Goal: Book appointment/travel/reservation

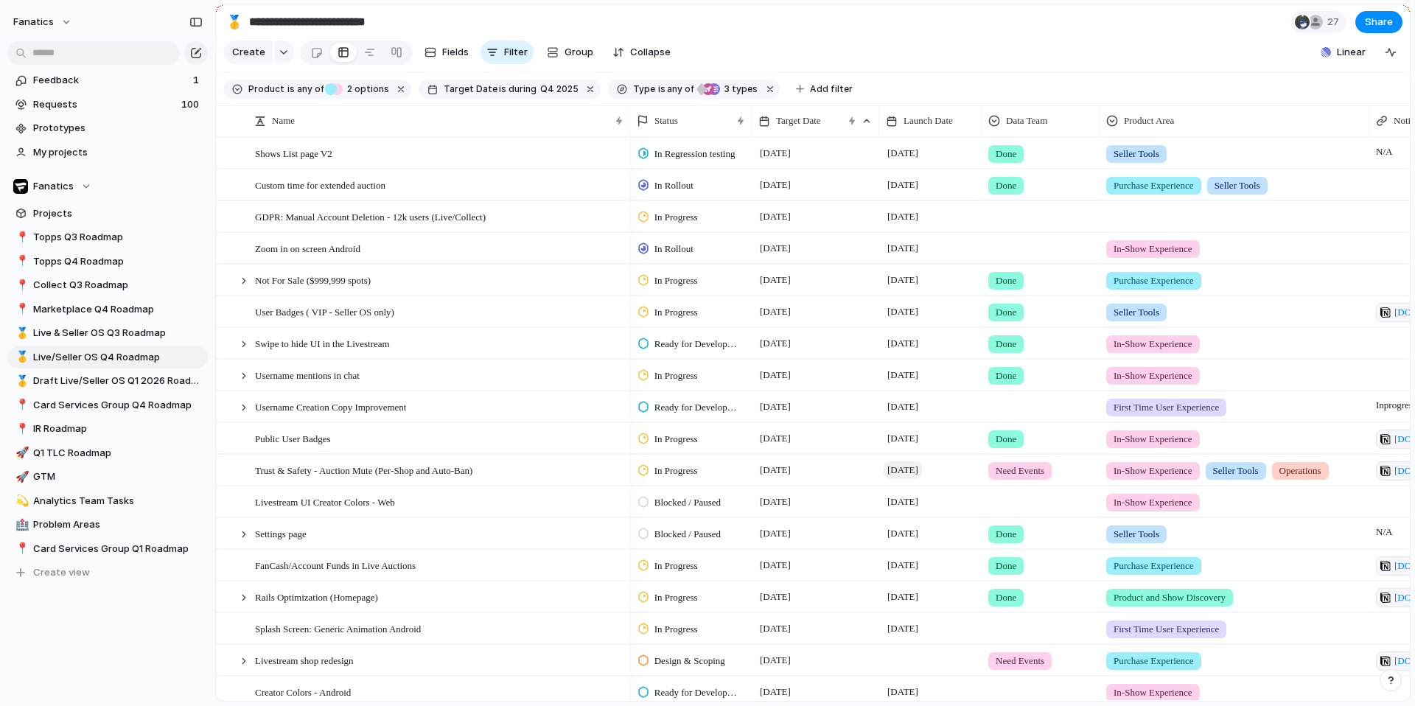
click at [907, 473] on span "[DATE]" at bounding box center [903, 470] width 38 height 18
click at [911, 476] on span "[DATE]" at bounding box center [903, 470] width 38 height 18
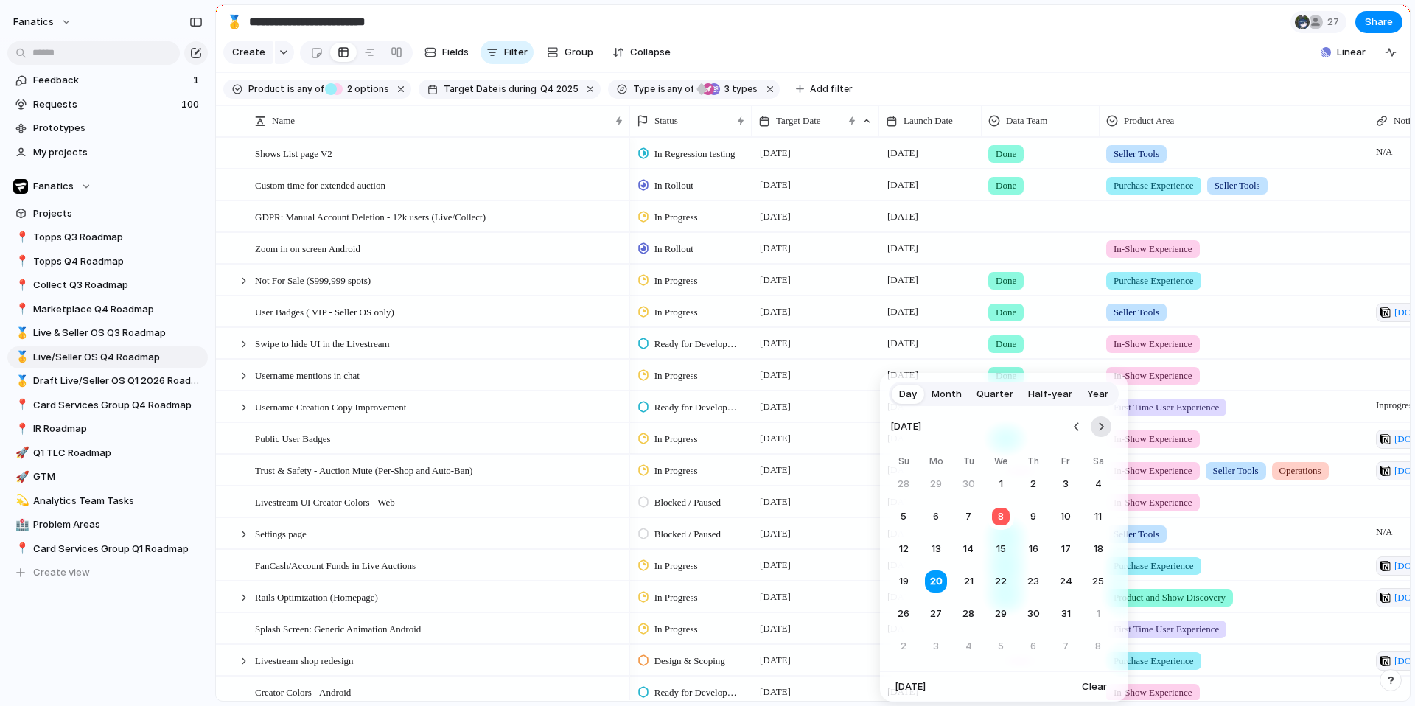
click at [1102, 425] on button "Go to the Next Month" at bounding box center [1101, 427] width 21 height 21
click at [935, 551] on button "10" at bounding box center [936, 549] width 27 height 27
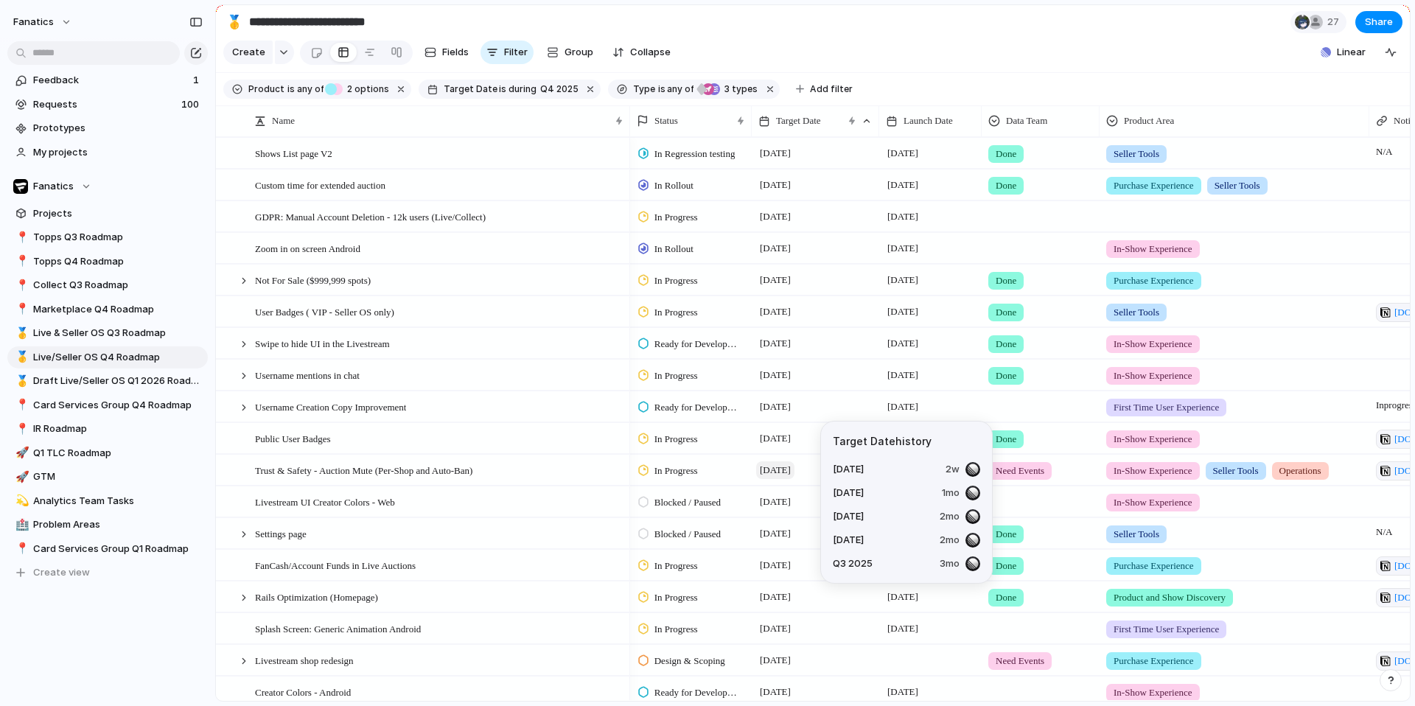
click at [795, 476] on span "[DATE]" at bounding box center [775, 470] width 38 height 18
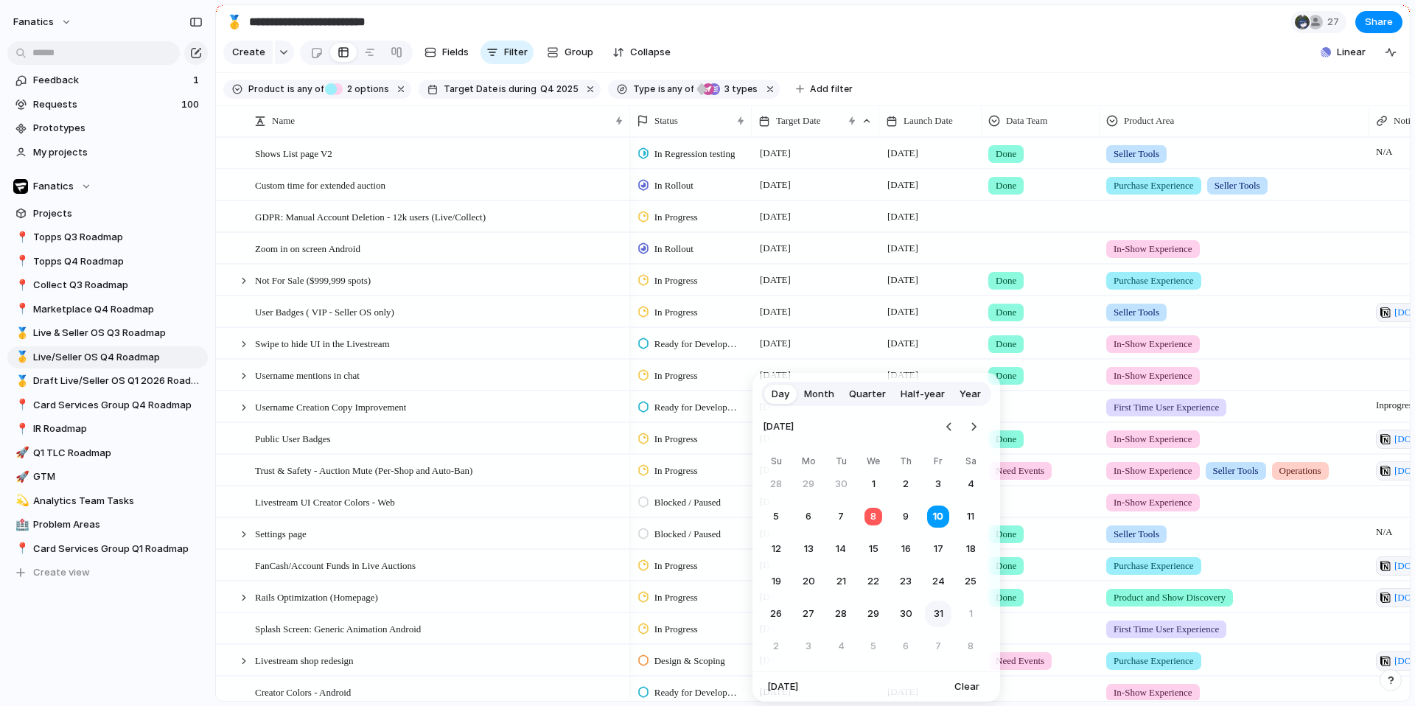
click at [938, 614] on button "31" at bounding box center [938, 614] width 27 height 27
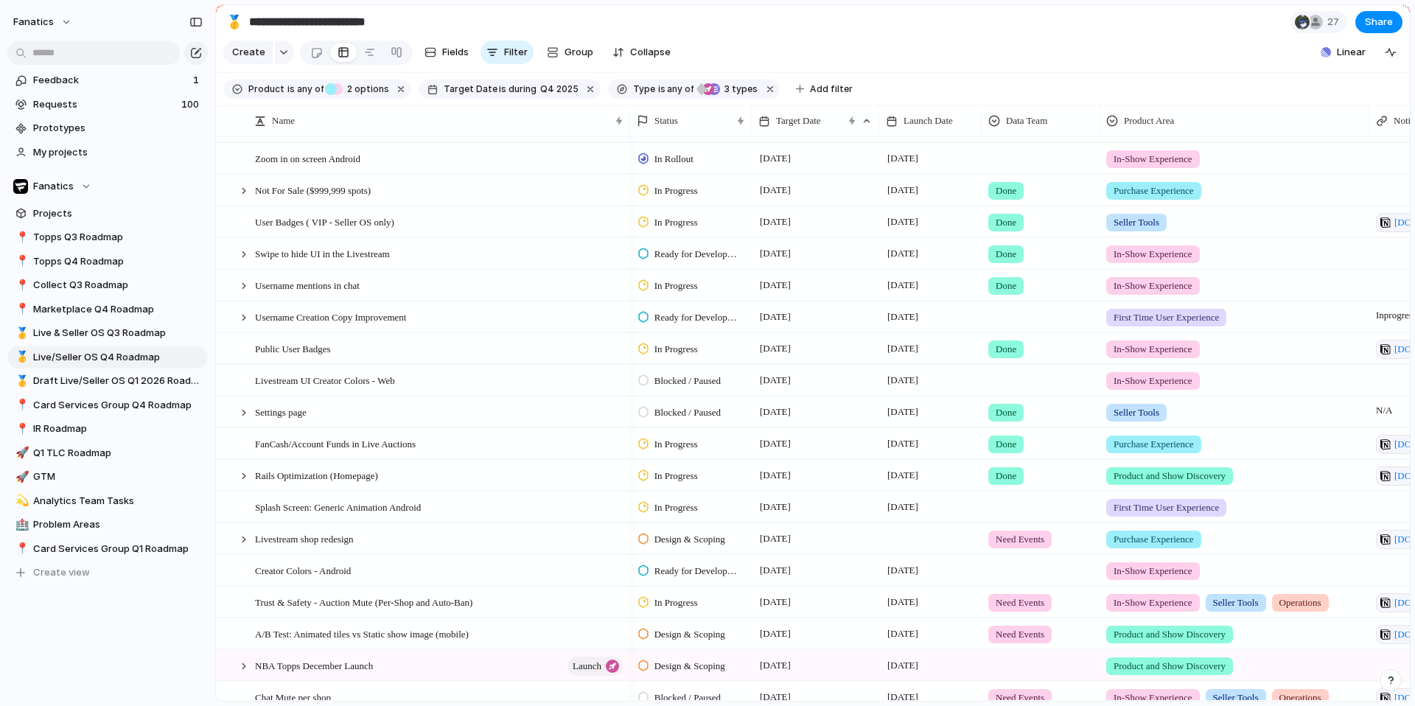
scroll to position [164, 0]
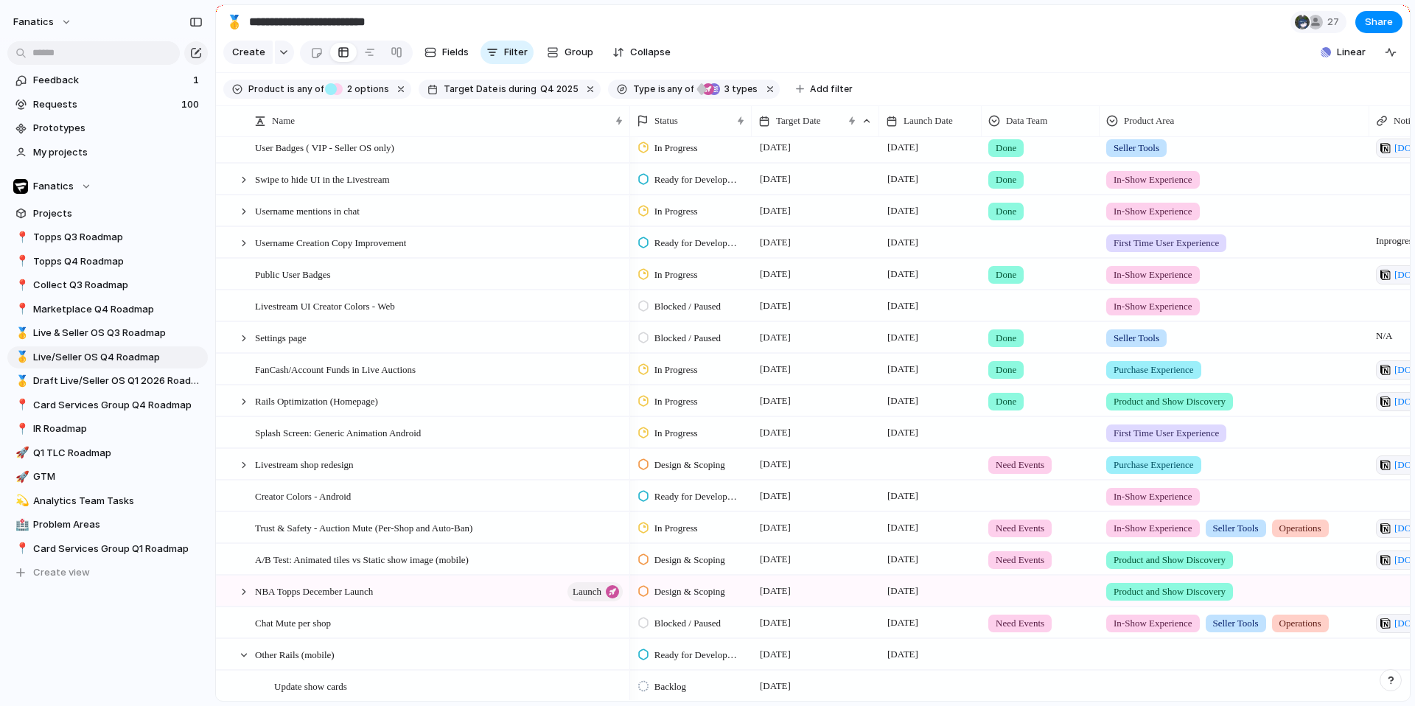
click at [901, 468] on div at bounding box center [930, 464] width 102 height 30
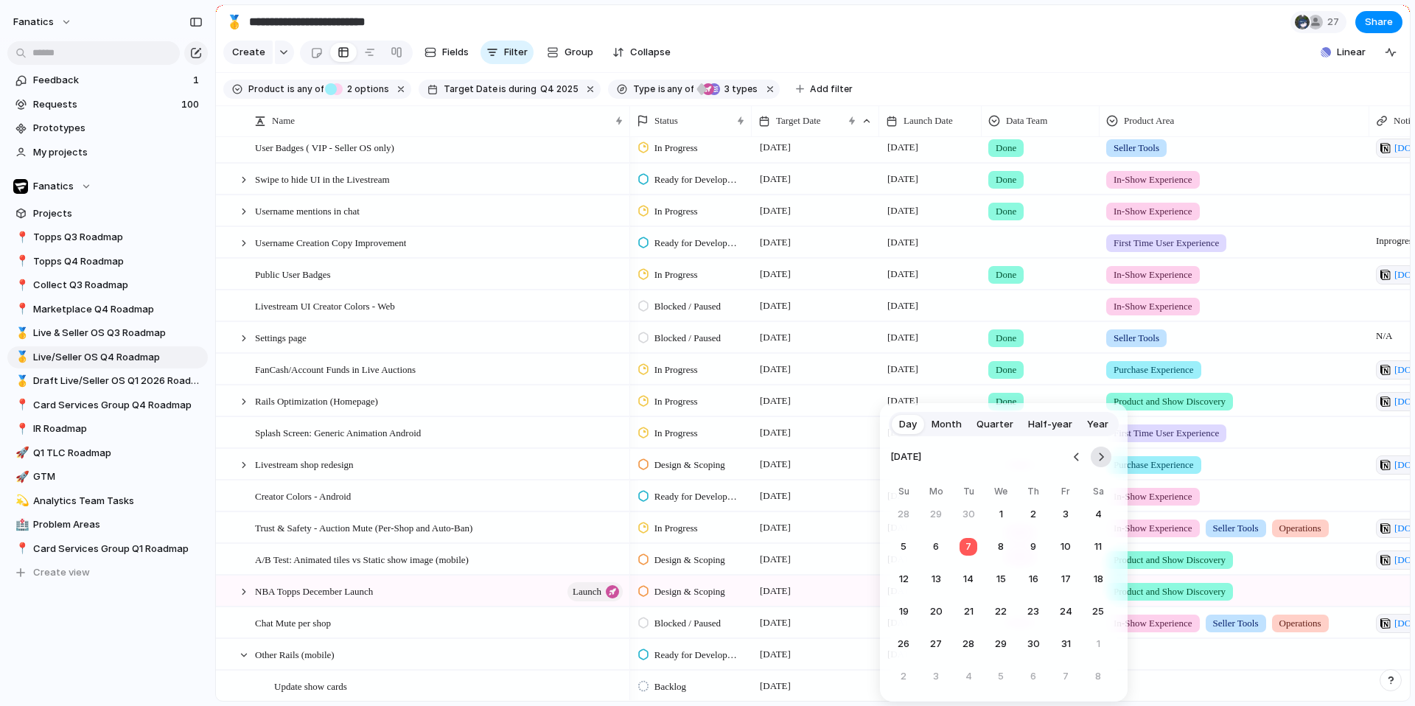
click at [1101, 459] on button "Go to the Next Month" at bounding box center [1101, 457] width 21 height 21
click at [932, 576] on button "10" at bounding box center [936, 579] width 27 height 27
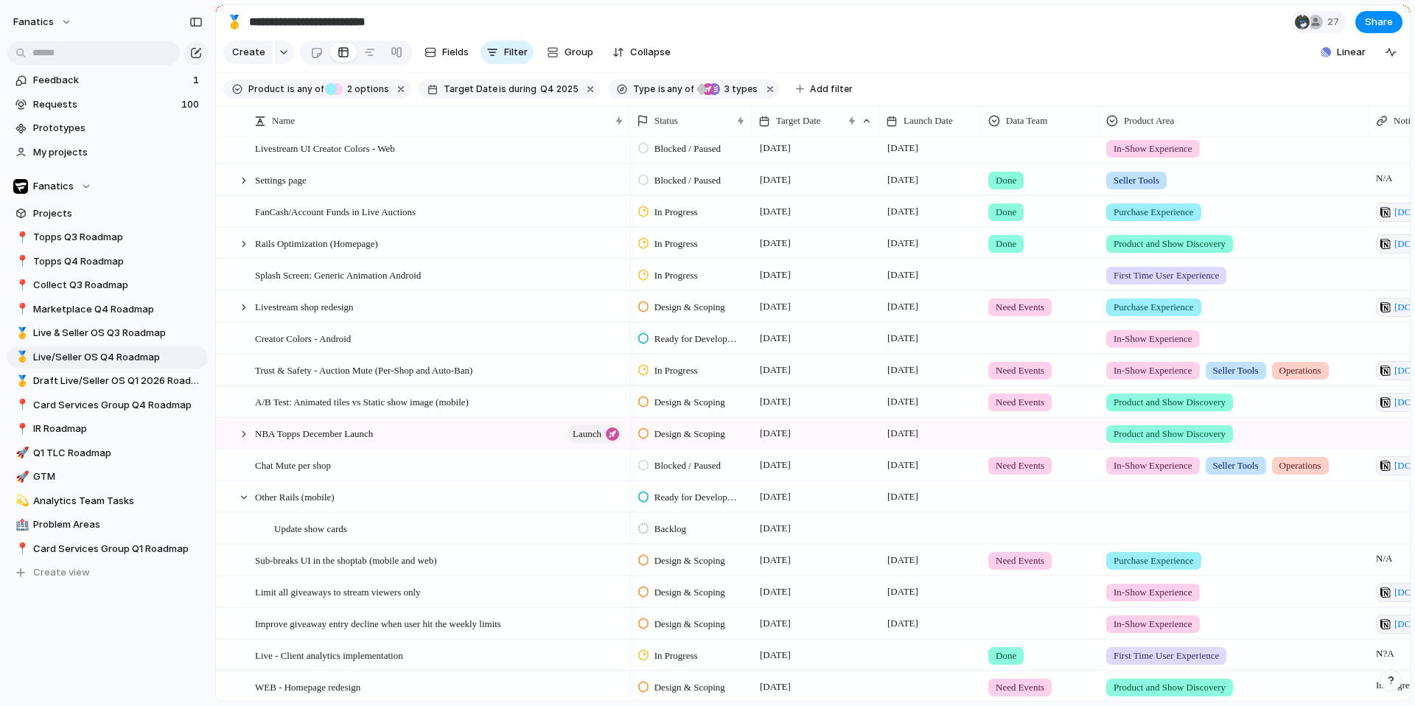
scroll to position [340, 0]
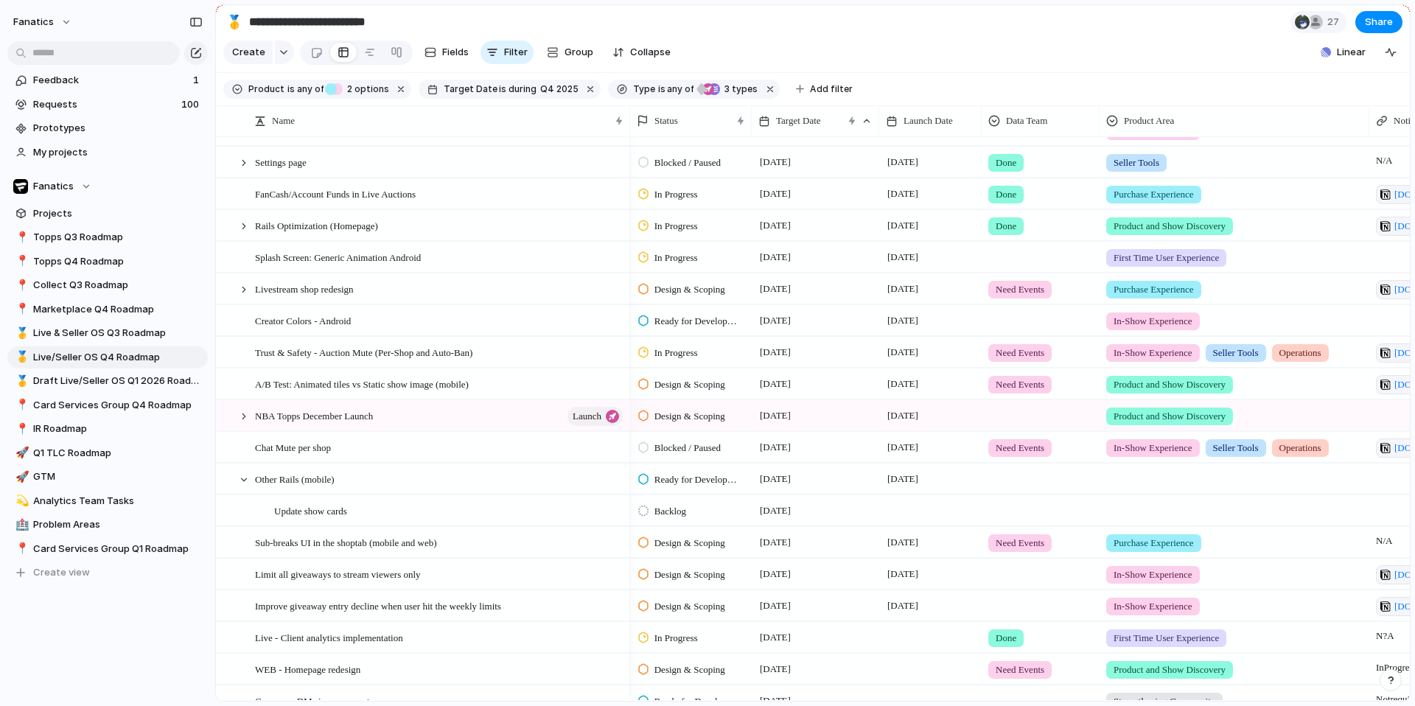
click at [893, 515] on div at bounding box center [930, 510] width 102 height 30
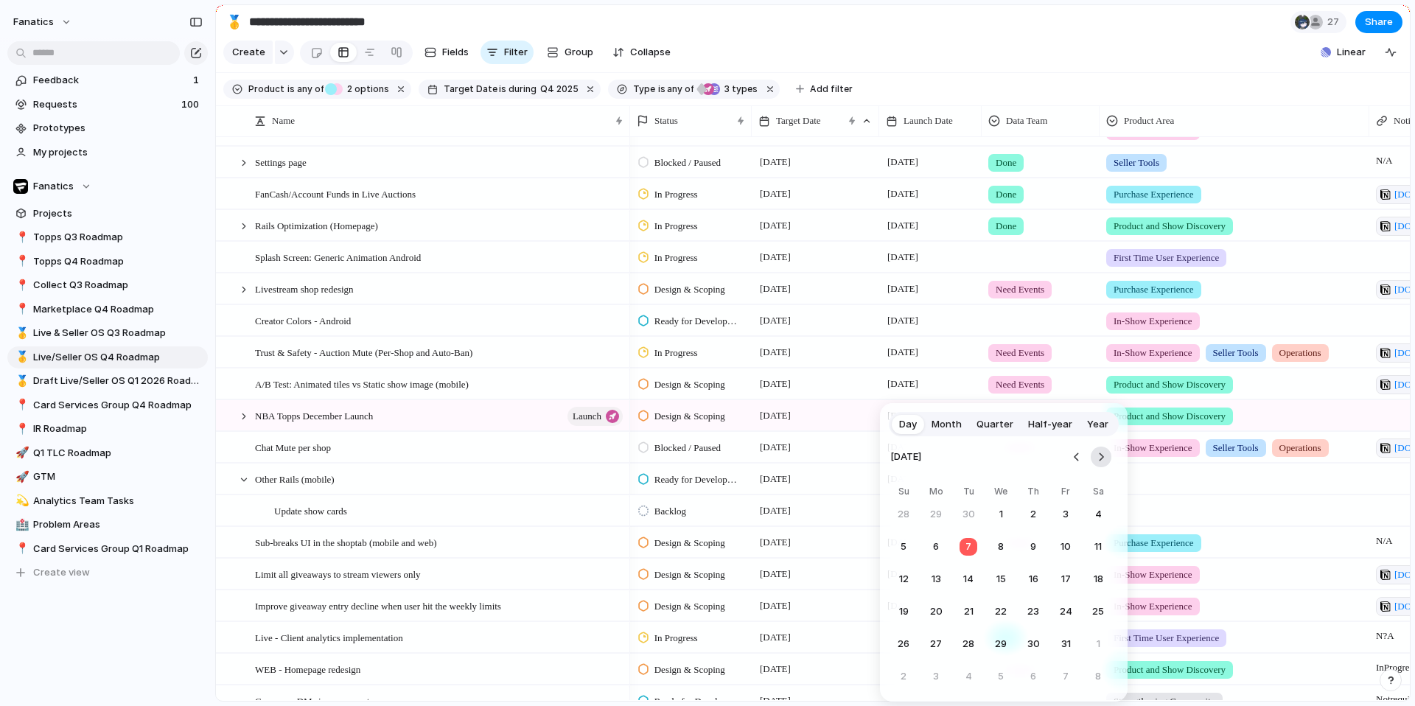
click at [1104, 459] on button "Go to the Next Month" at bounding box center [1101, 457] width 21 height 21
click at [931, 512] on button "1" at bounding box center [936, 514] width 27 height 27
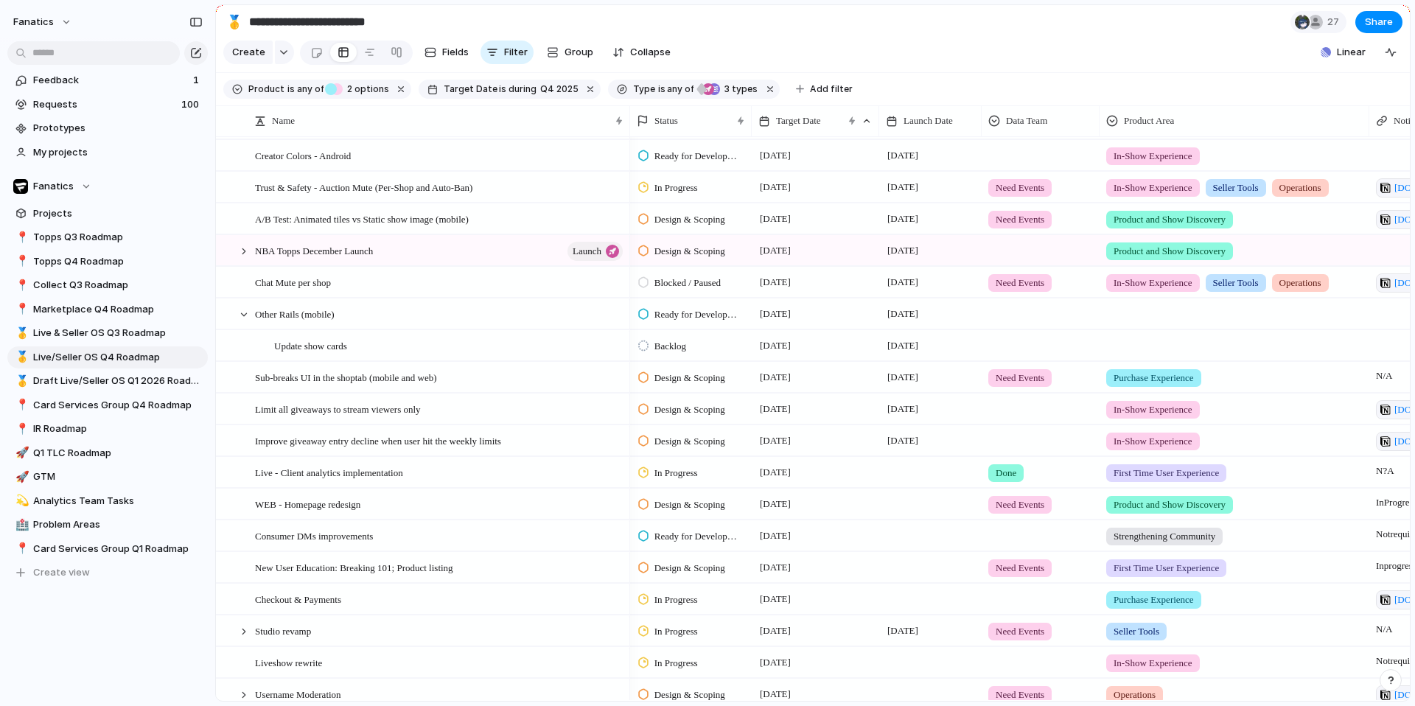
scroll to position [579, 0]
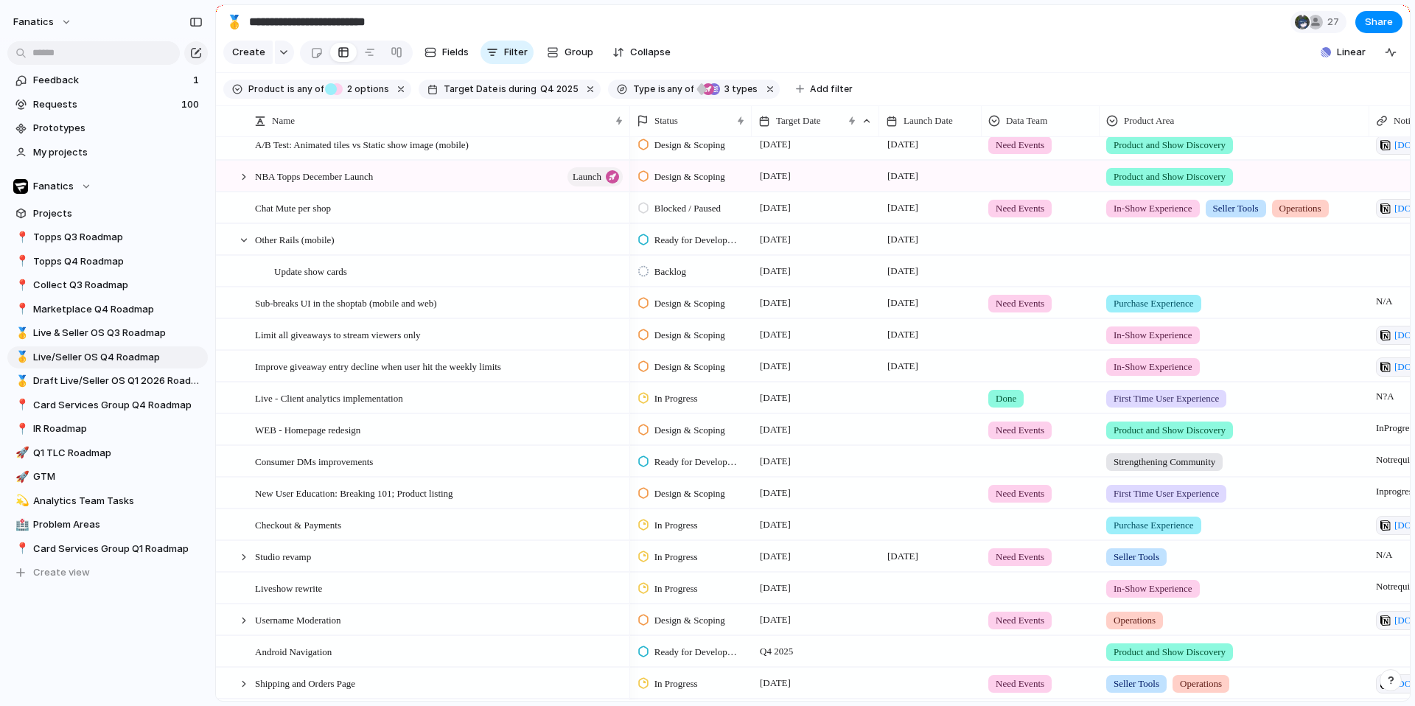
click at [896, 394] on div at bounding box center [930, 398] width 102 height 30
click at [784, 454] on span "[DATE]" at bounding box center [775, 462] width 38 height 18
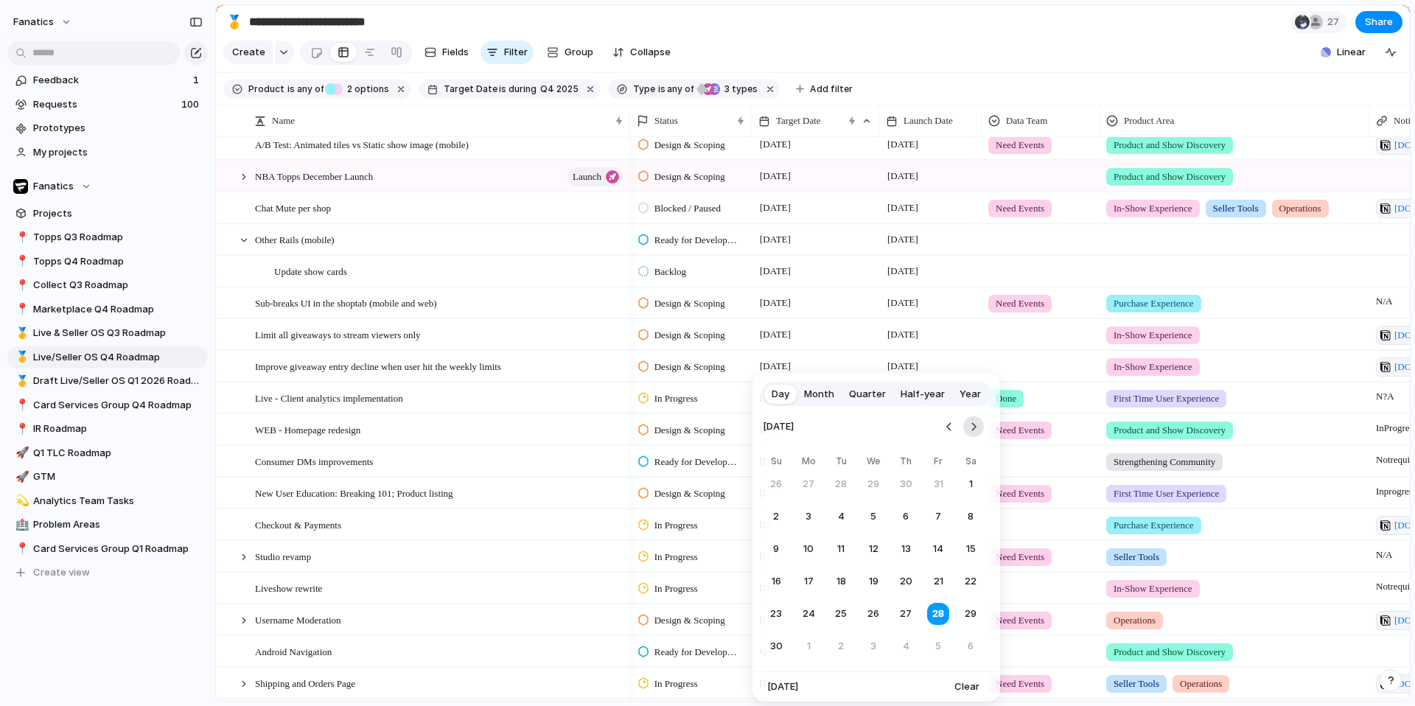
click at [974, 421] on button "Go to the Next Month" at bounding box center [973, 427] width 21 height 21
click at [948, 421] on button "Go to the Previous Month" at bounding box center [949, 427] width 21 height 21
click at [935, 583] on button "21" at bounding box center [938, 581] width 27 height 27
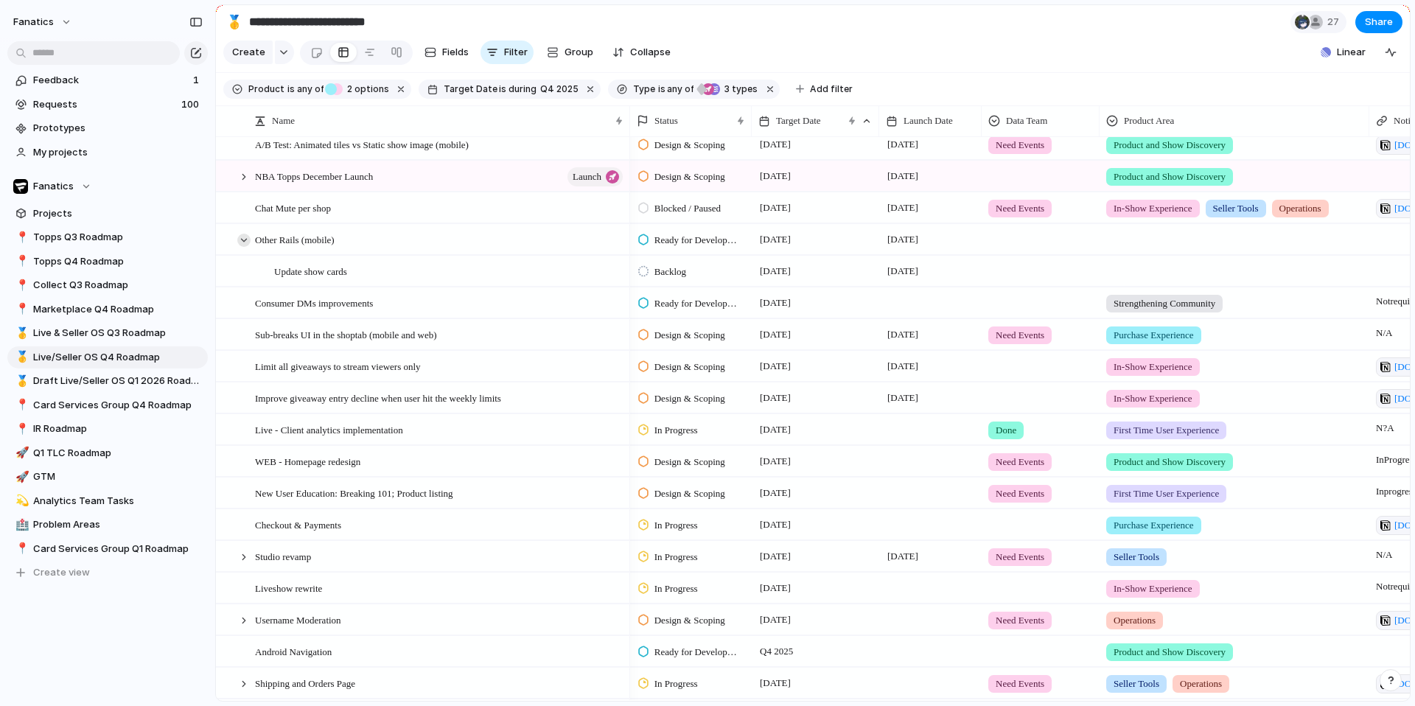
click at [242, 242] on div at bounding box center [243, 240] width 13 height 13
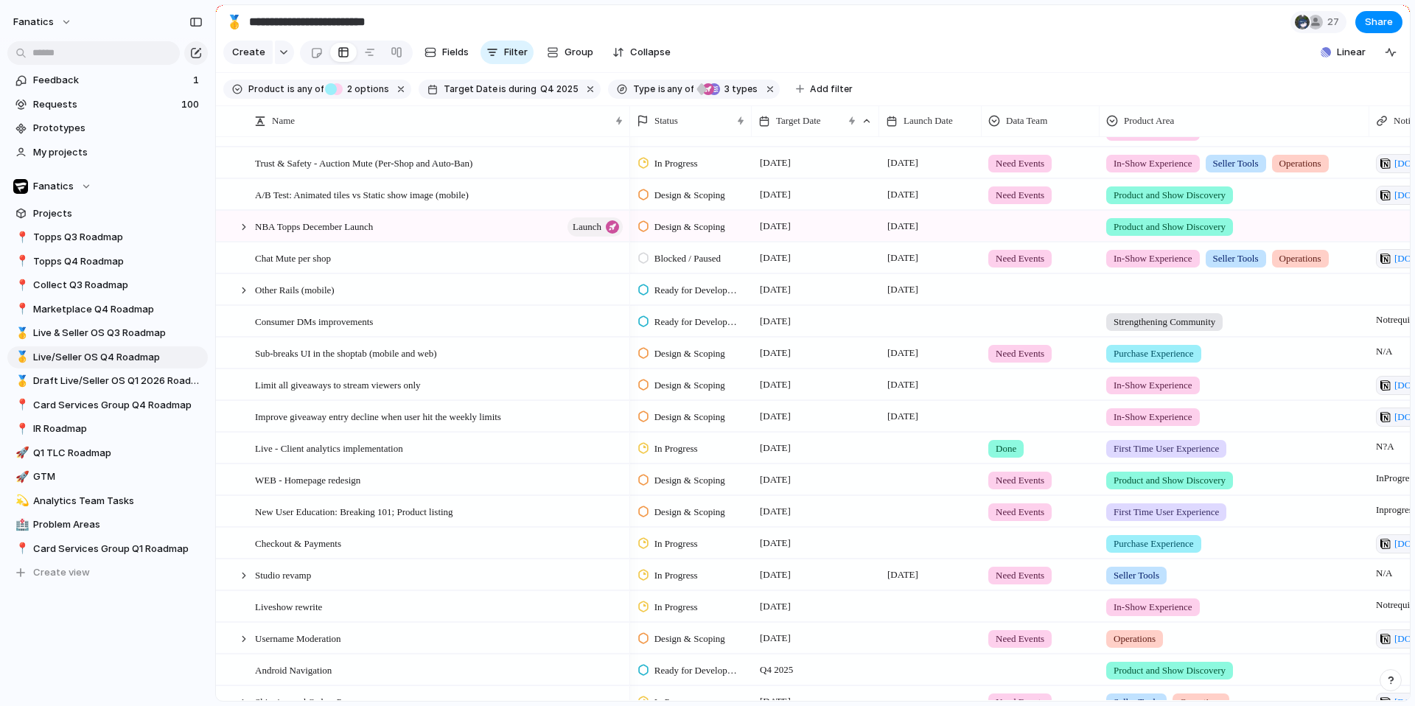
scroll to position [455, 0]
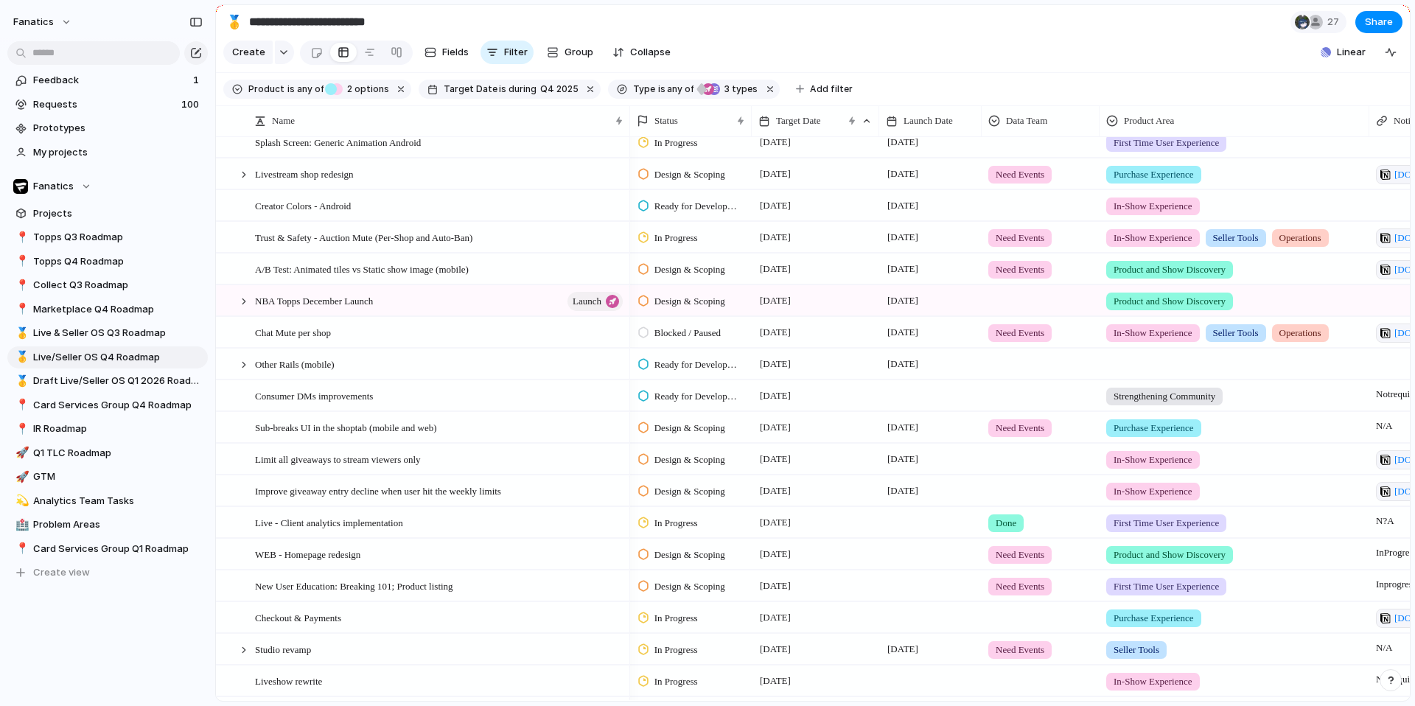
click at [922, 388] on div at bounding box center [930, 385] width 101 height 8
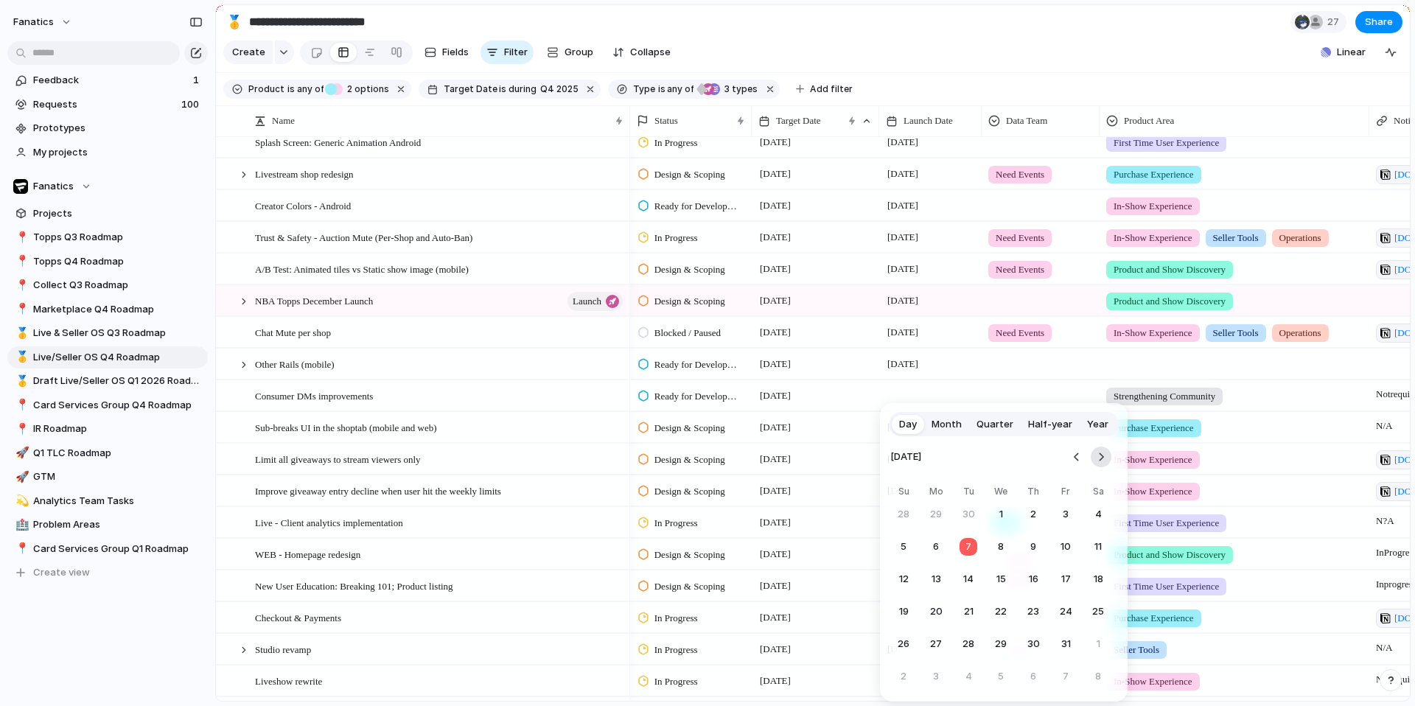
click at [1107, 456] on button "Go to the Next Month" at bounding box center [1101, 457] width 21 height 21
click at [943, 512] on button "1" at bounding box center [936, 514] width 27 height 27
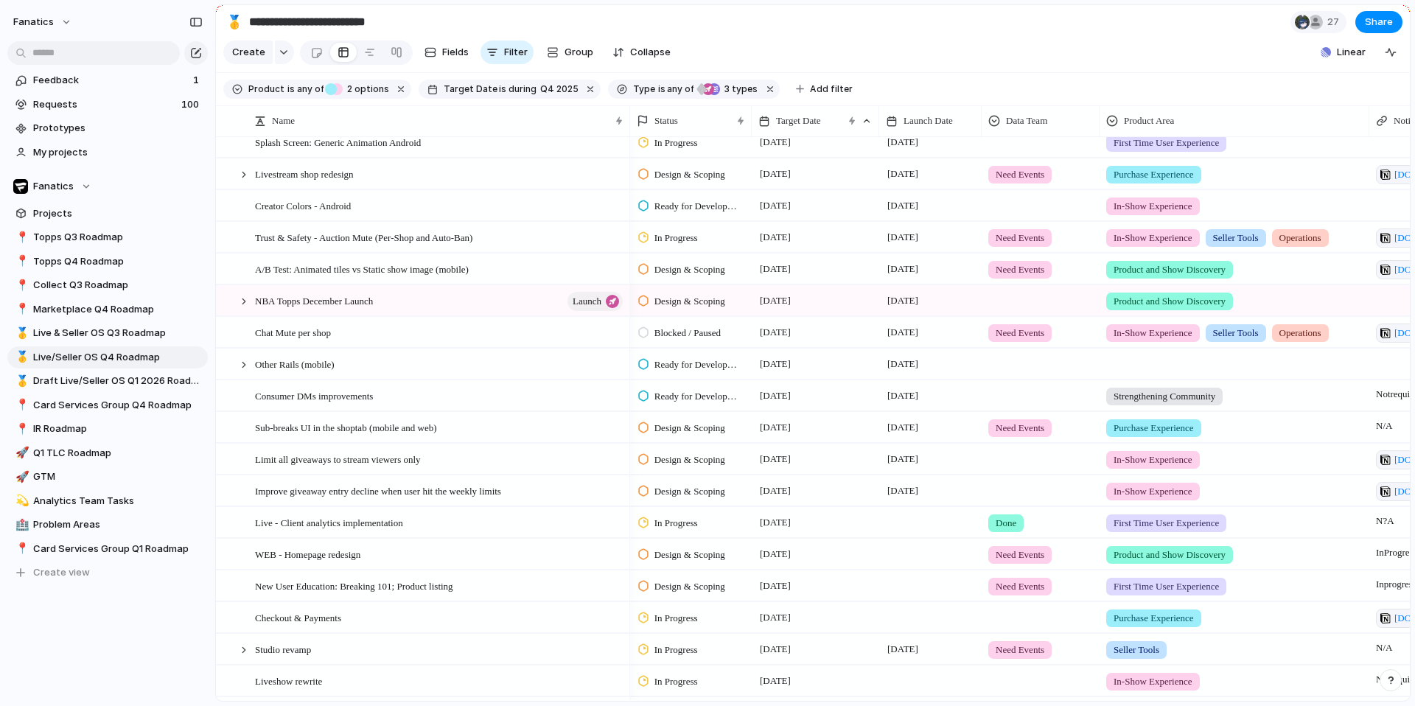
click at [888, 557] on div at bounding box center [930, 554] width 102 height 30
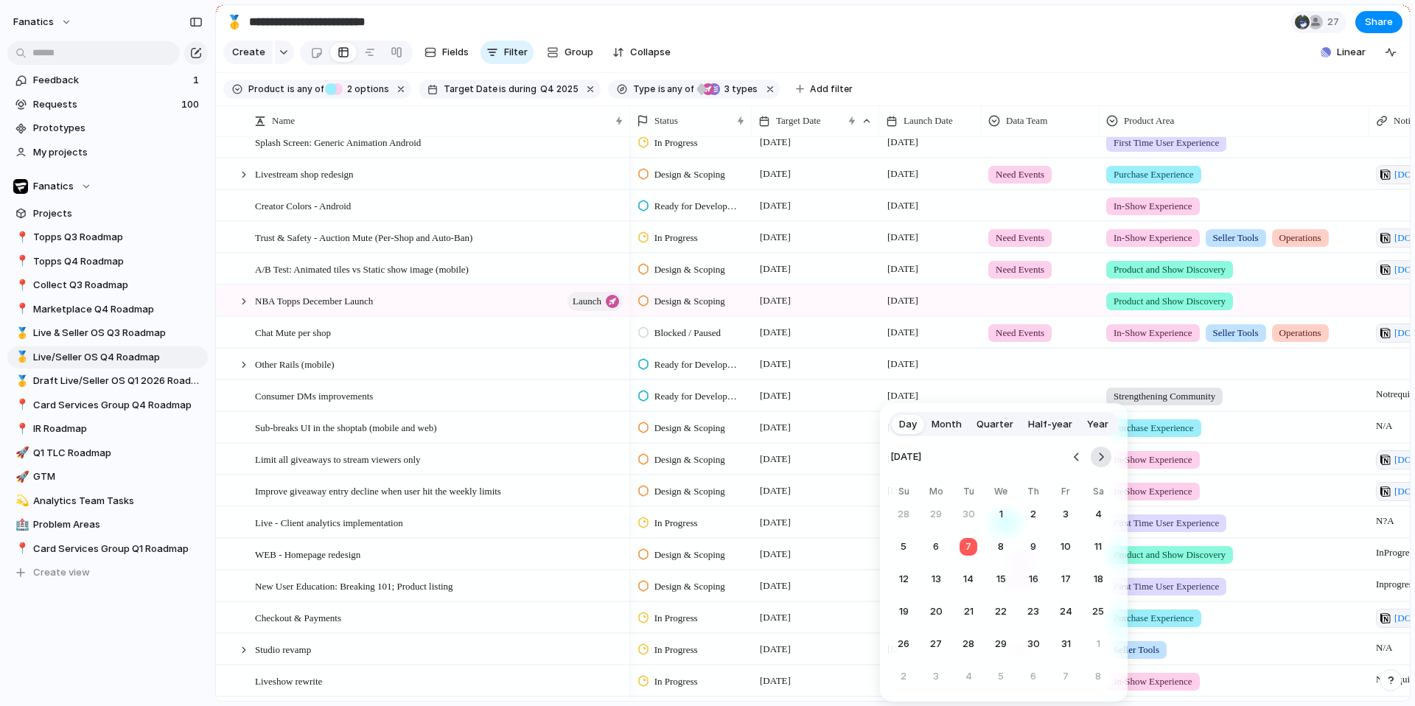
click at [1100, 460] on button "Go to the Next Month" at bounding box center [1101, 457] width 21 height 21
click at [1022, 56] on div "Day Month Quarter Half-year Year [DATE] Su Mo Tu We Th Fr Sa 30 1 2 3 4 5 6 7 8…" at bounding box center [707, 353] width 1415 height 706
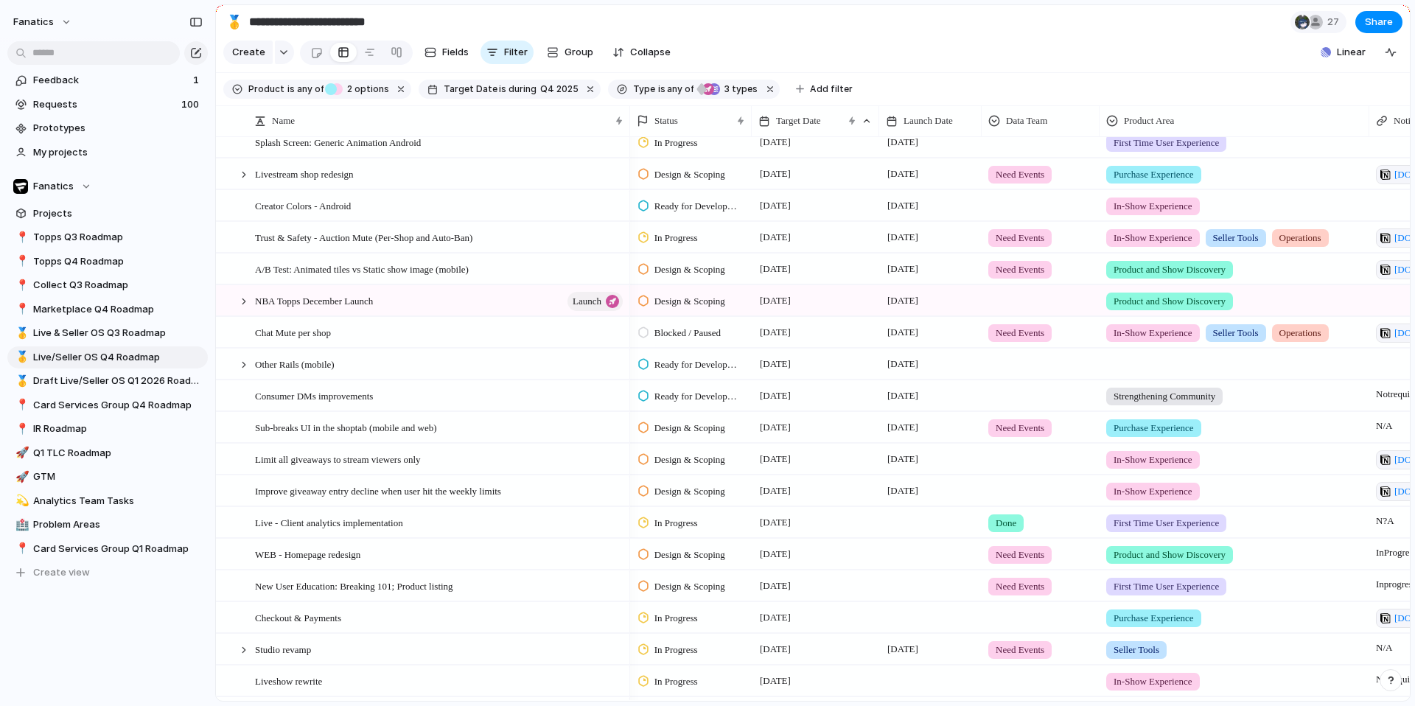
click at [896, 559] on div at bounding box center [930, 554] width 102 height 30
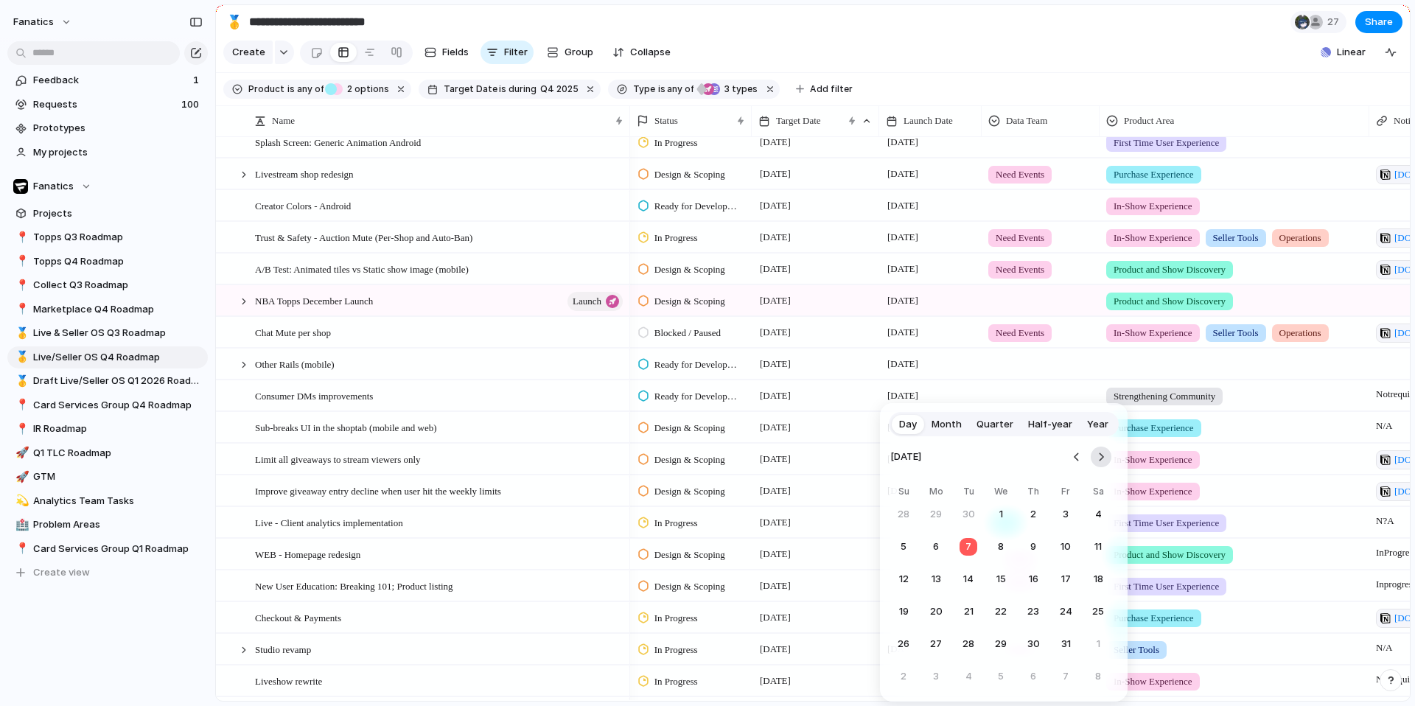
click at [1104, 457] on button "Go to the Next Month" at bounding box center [1101, 457] width 21 height 21
click at [933, 544] on button "8" at bounding box center [936, 547] width 27 height 27
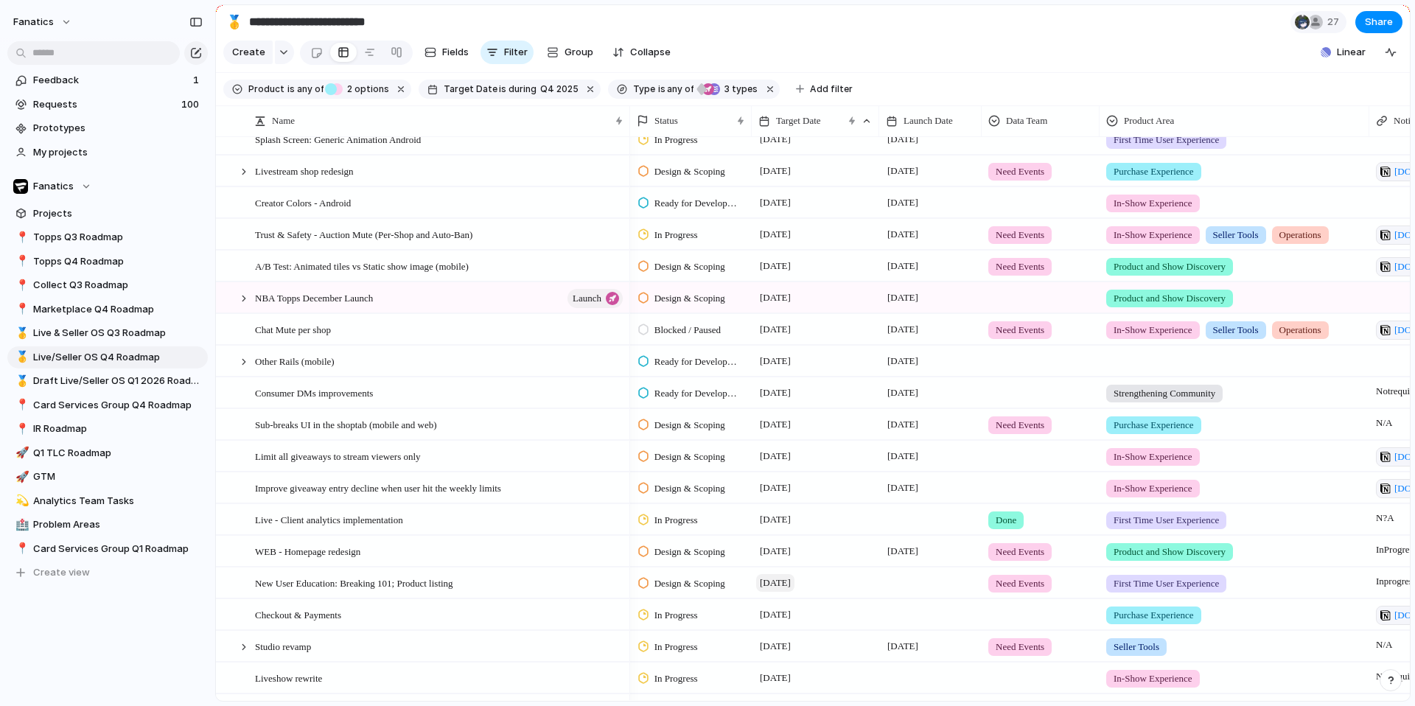
scroll to position [459, 0]
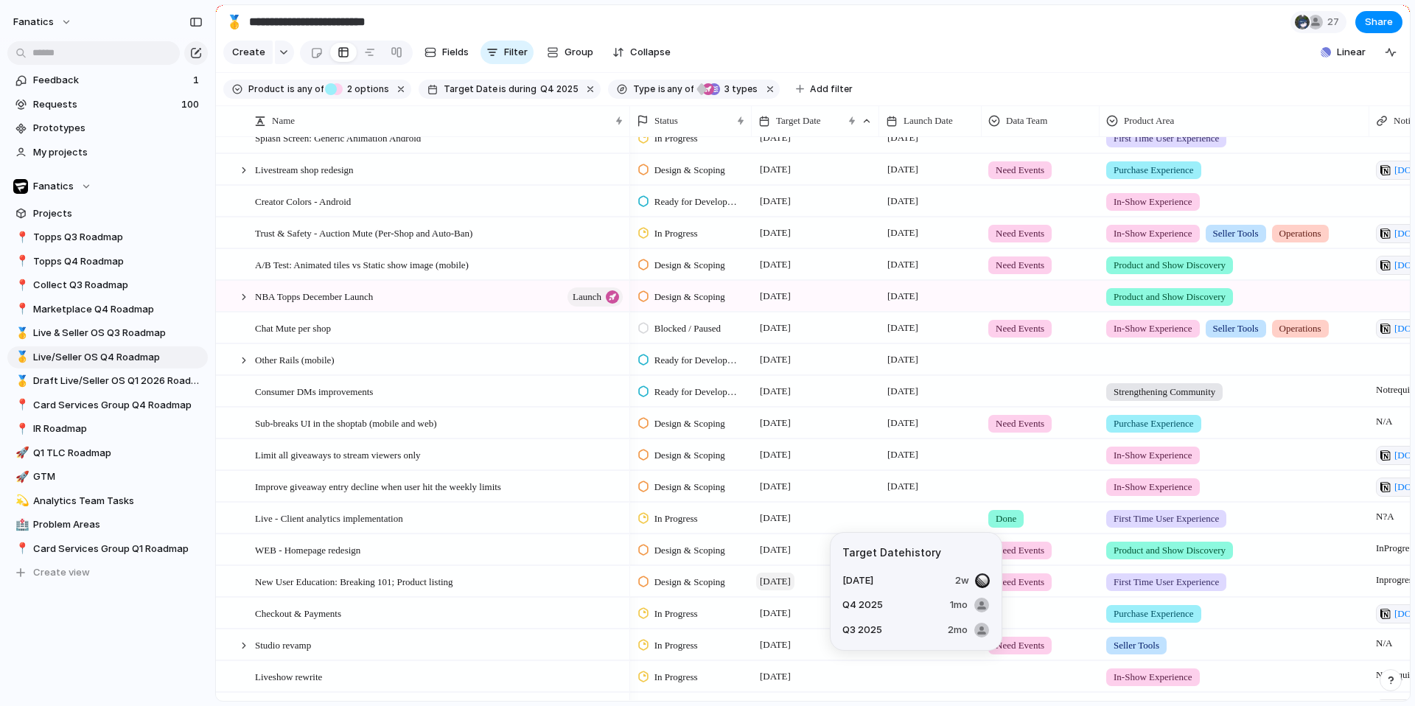
click at [790, 585] on span "[DATE]" at bounding box center [775, 582] width 38 height 18
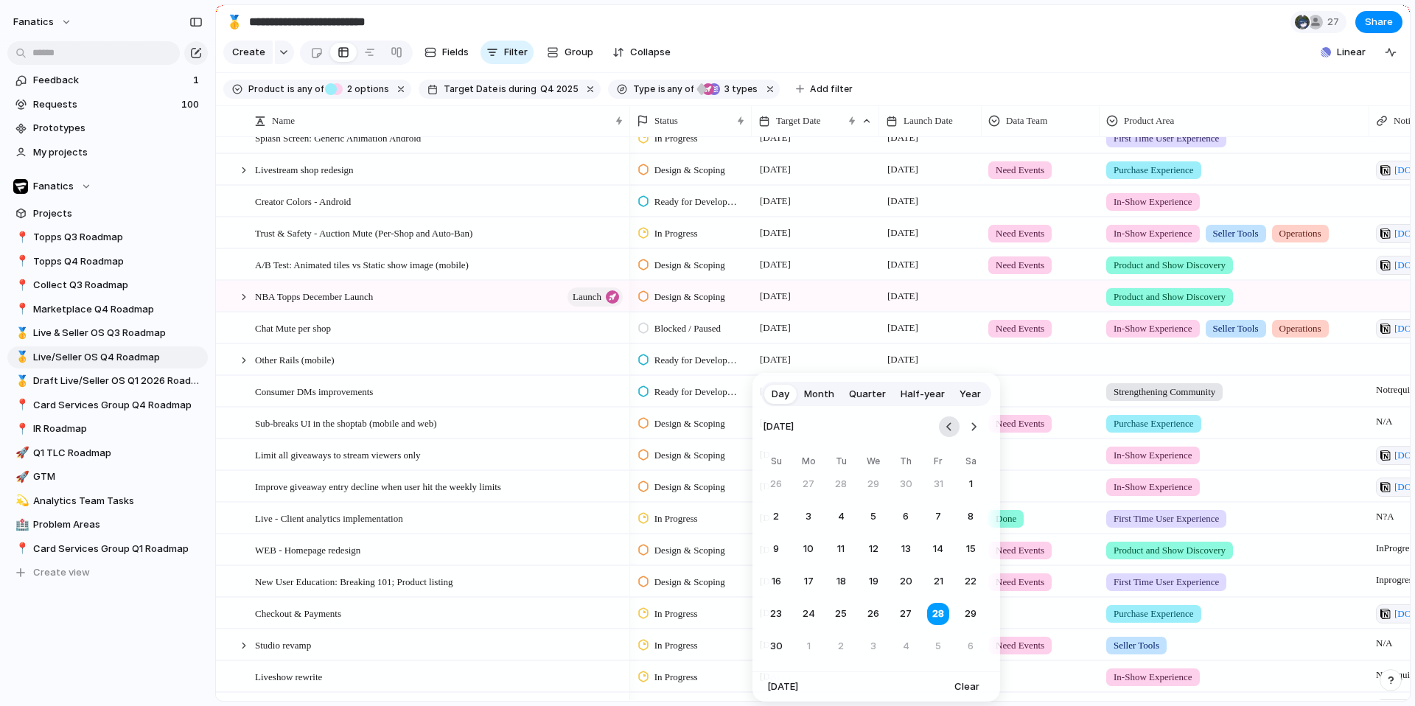
click at [951, 427] on button "Go to the Previous Month" at bounding box center [949, 427] width 21 height 21
click at [937, 616] on button "31" at bounding box center [938, 614] width 27 height 27
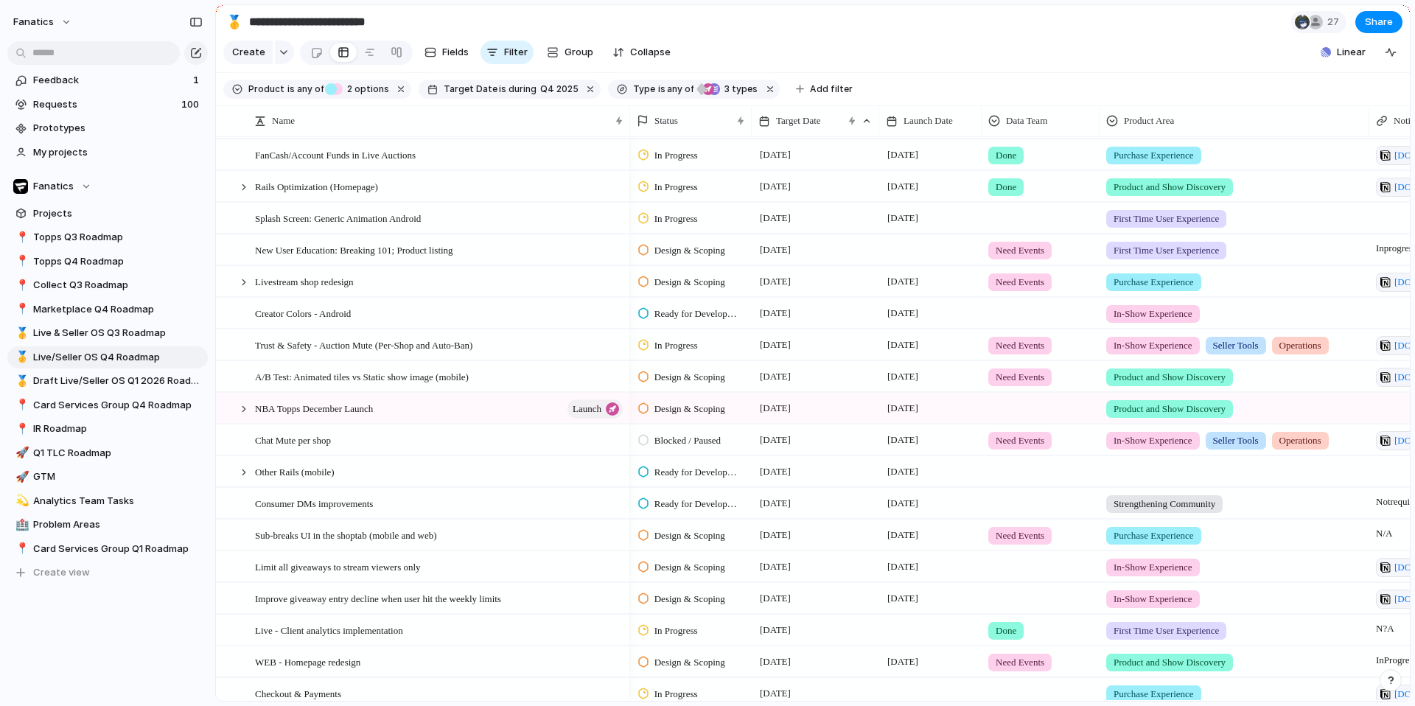
scroll to position [377, 0]
click at [900, 257] on div at bounding box center [930, 251] width 102 height 30
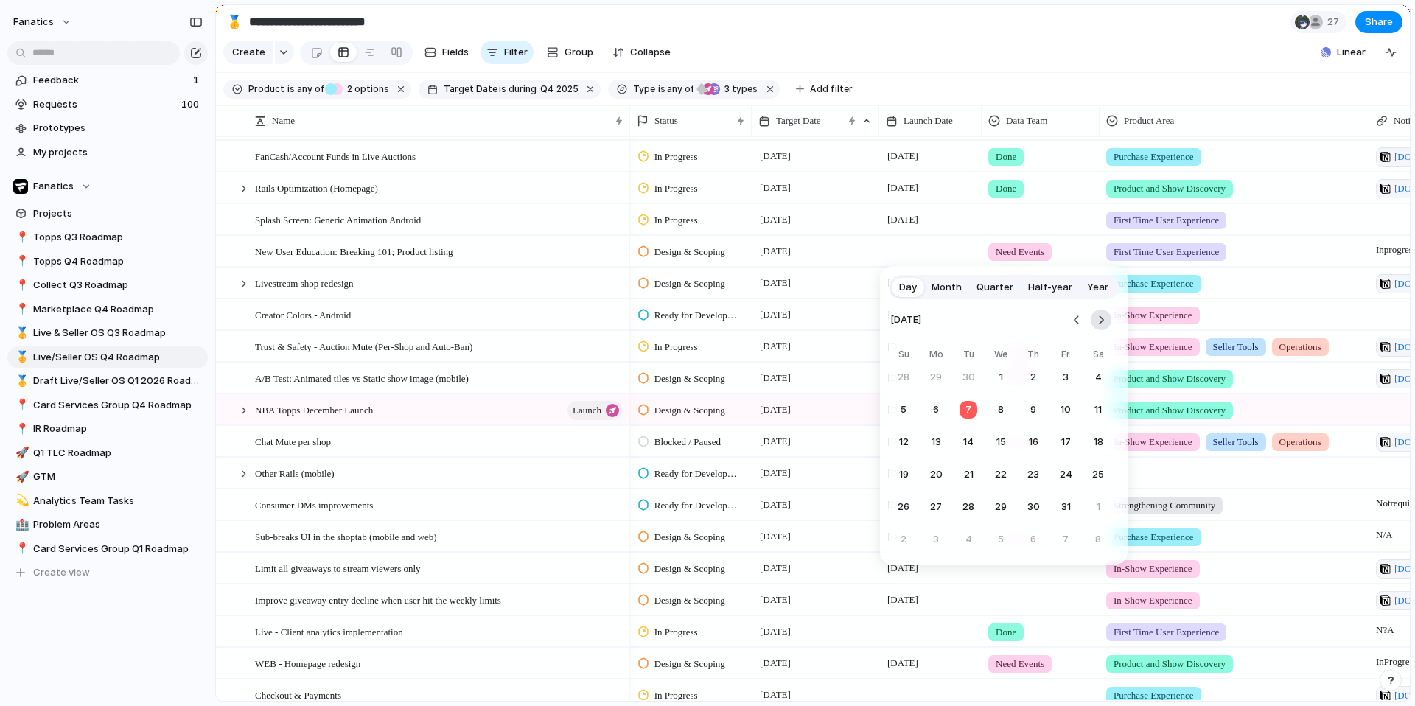
click at [1104, 321] on button "Go to the Next Month" at bounding box center [1101, 320] width 21 height 21
click at [938, 437] on button "10" at bounding box center [936, 442] width 27 height 27
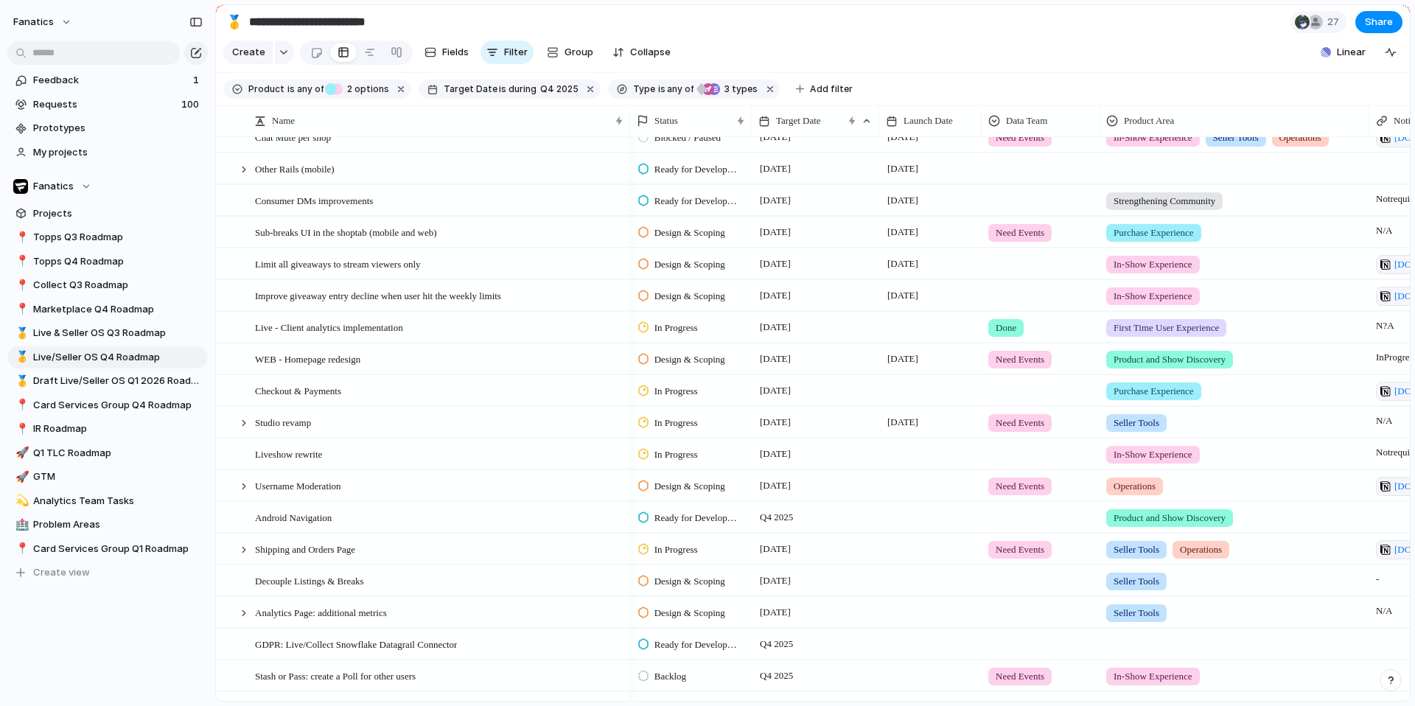
scroll to position [696, 0]
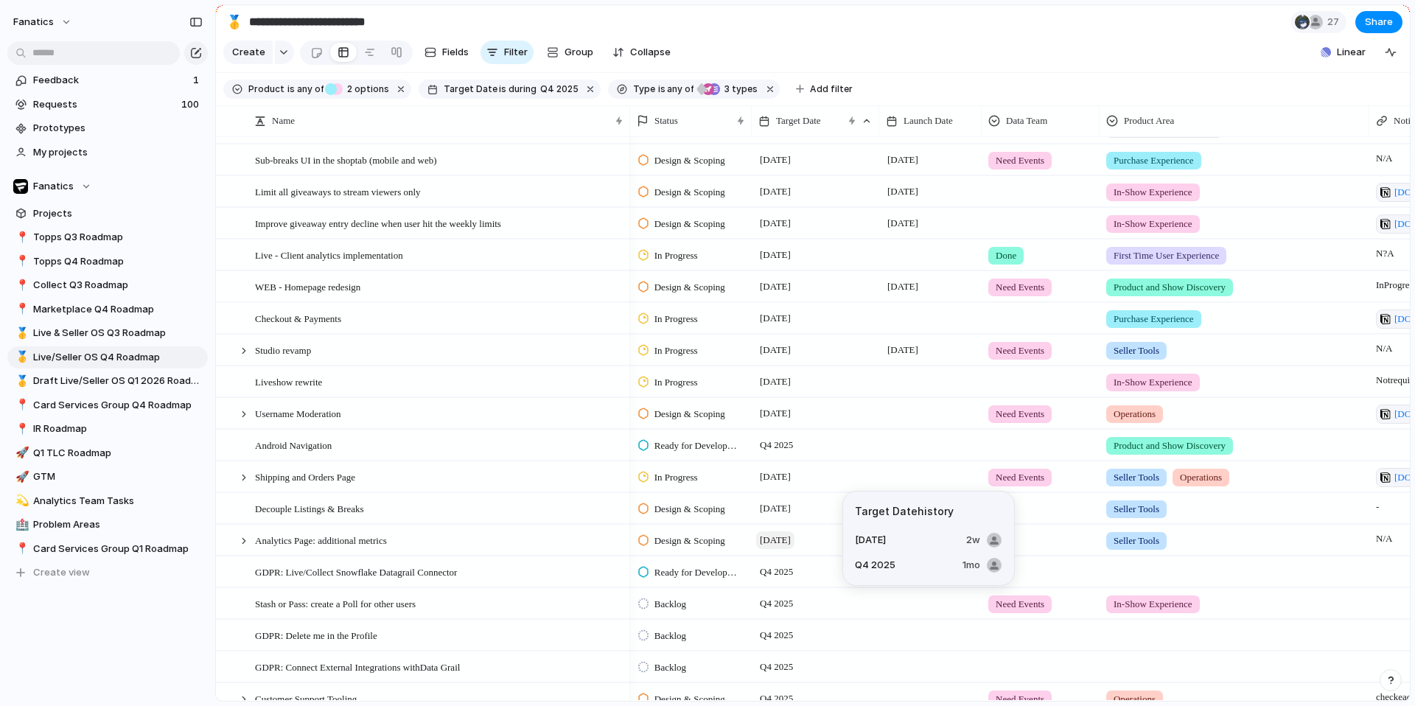
click at [795, 544] on span "[DATE]" at bounding box center [775, 540] width 38 height 18
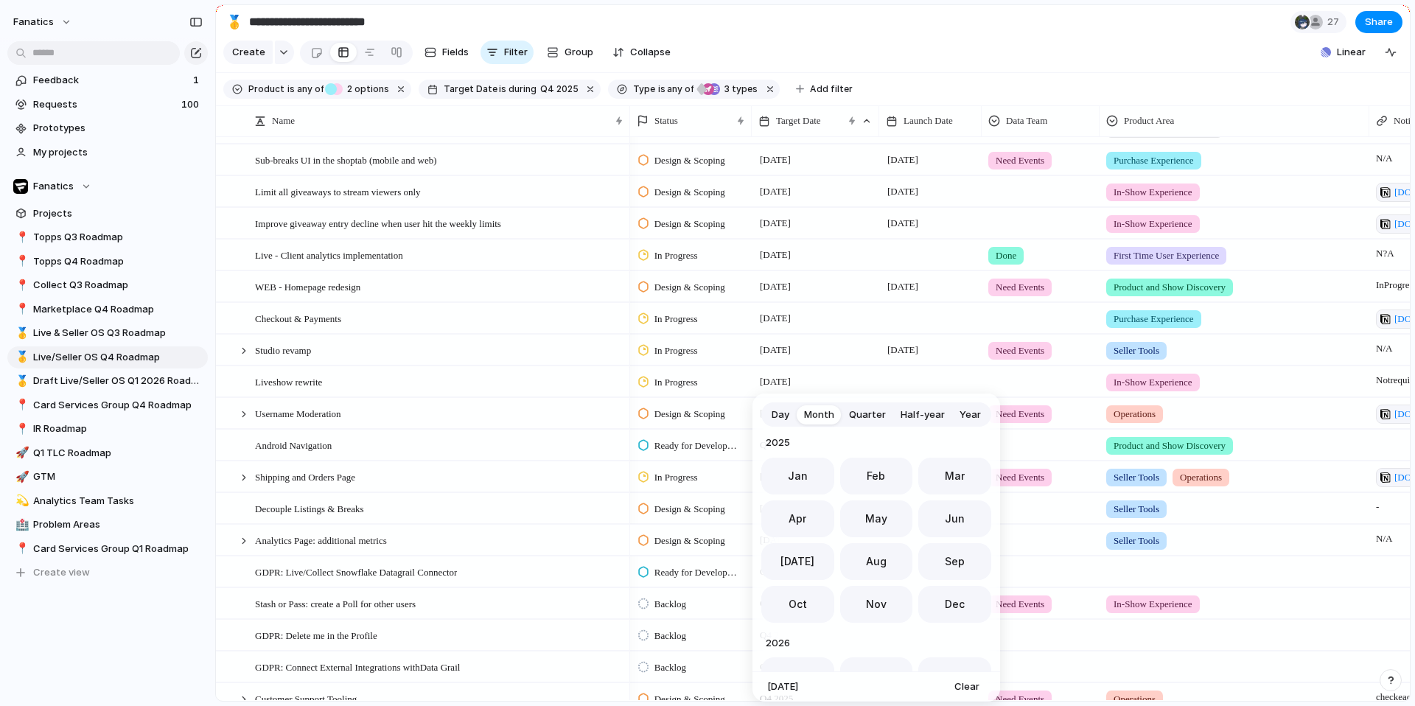
click at [584, 523] on div "Day Month Quarter Half-year Year [DATE] Feb Mar Apr May Jun [DATE] Aug Sep Oct …" at bounding box center [707, 353] width 1415 height 706
